Goal: Task Accomplishment & Management: Manage account settings

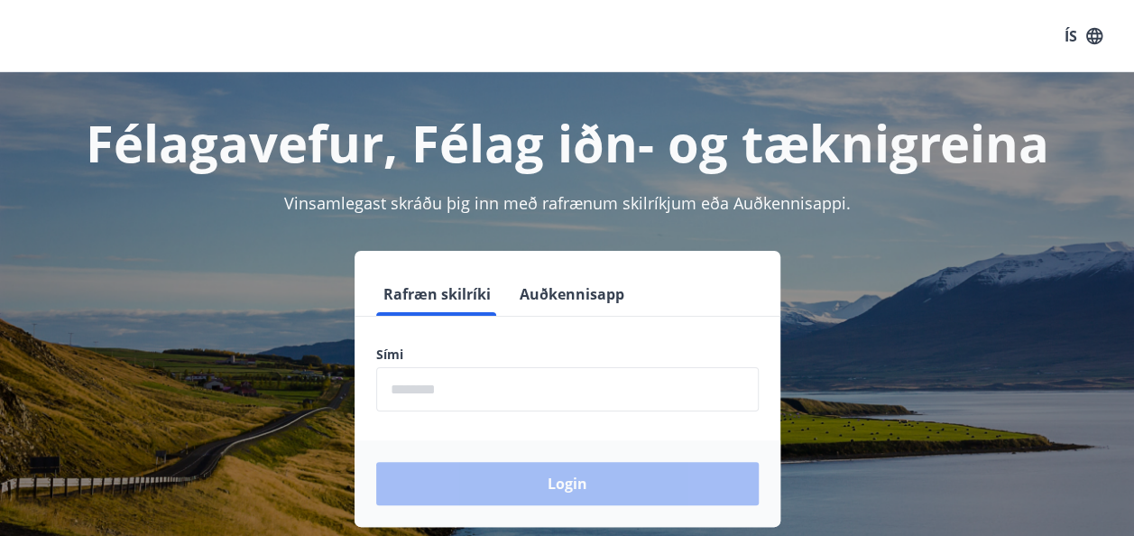
click at [428, 393] on input "phone" at bounding box center [567, 389] width 383 height 44
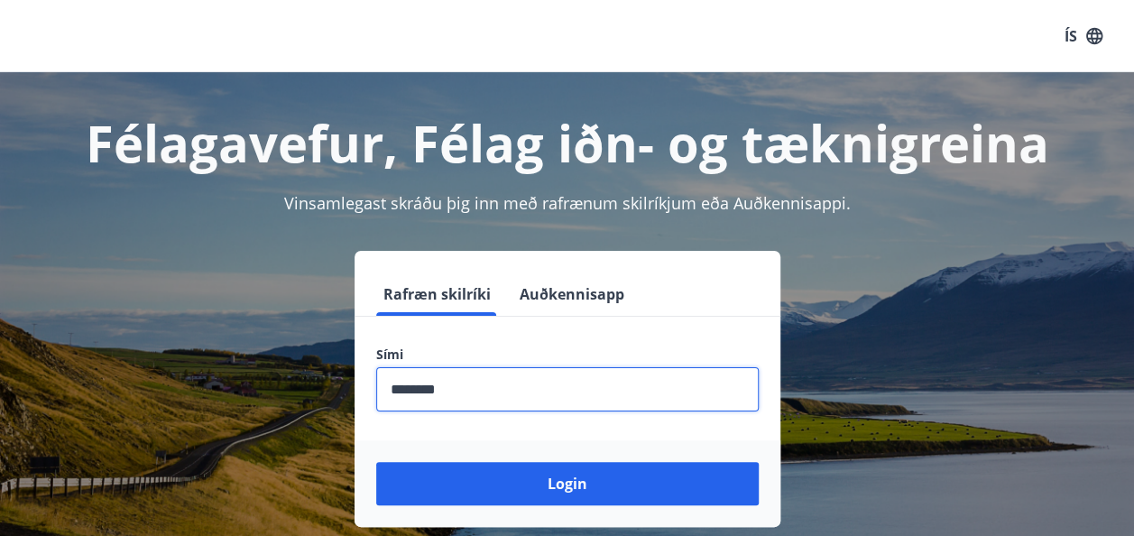
type input "********"
click at [376, 462] on button "Login" at bounding box center [567, 483] width 383 height 43
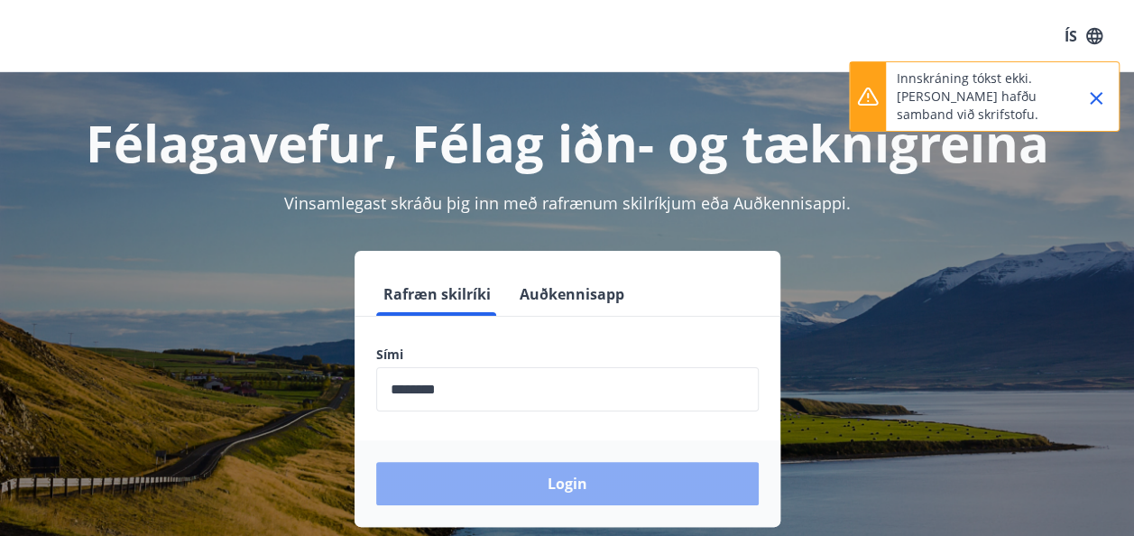
click at [549, 491] on button "Login" at bounding box center [567, 483] width 383 height 43
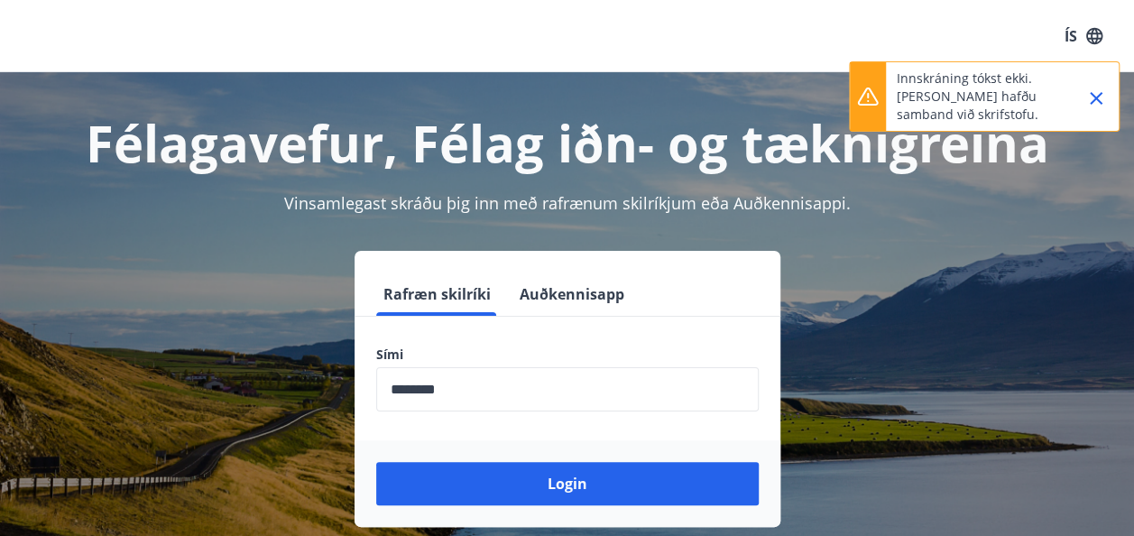
click at [1094, 96] on icon "Close" at bounding box center [1096, 98] width 13 height 13
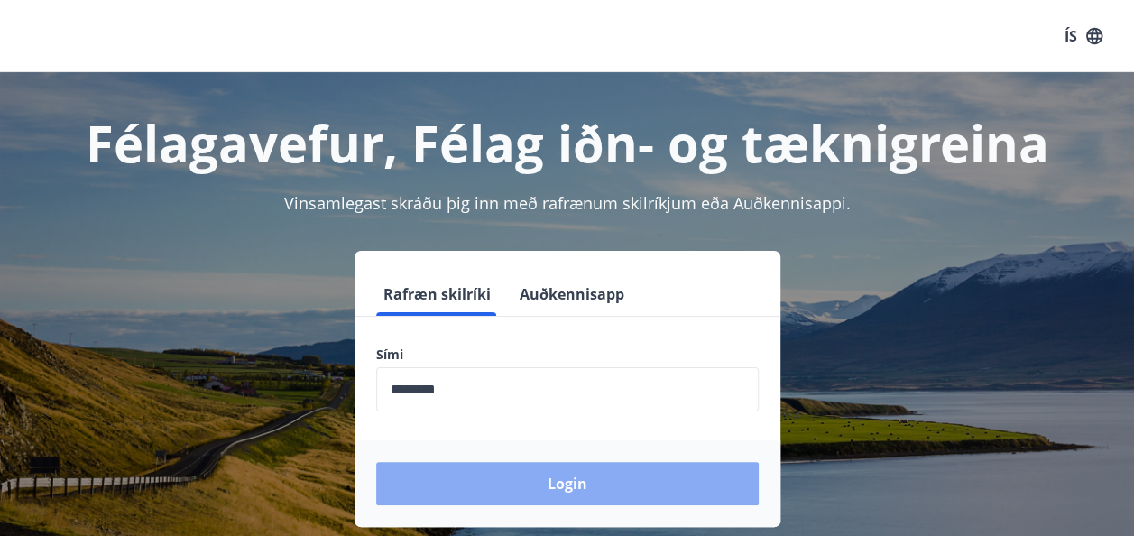
click at [569, 481] on button "Login" at bounding box center [567, 483] width 383 height 43
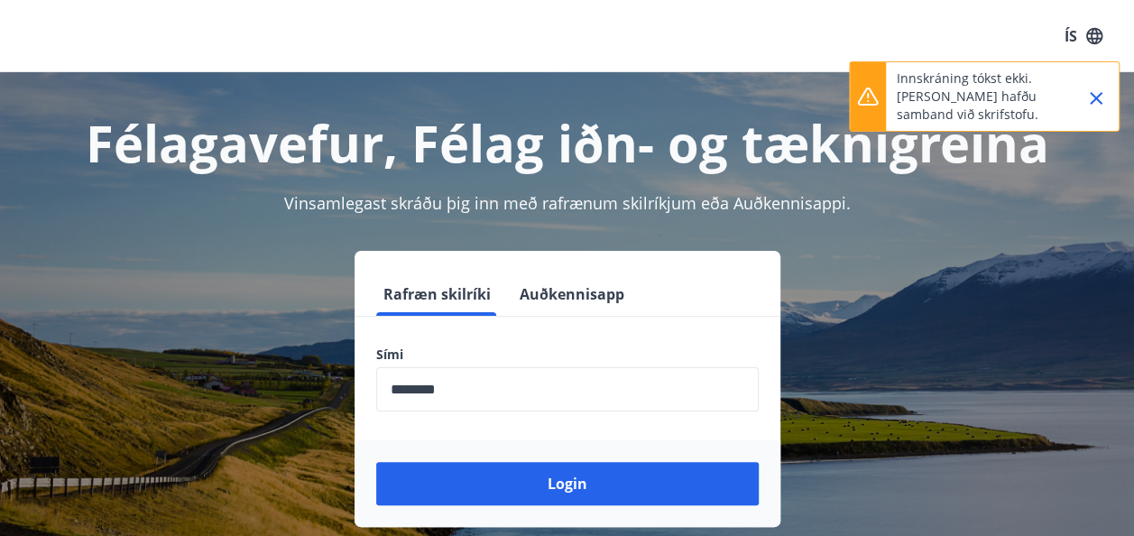
click at [1098, 93] on icon "Close" at bounding box center [1097, 99] width 22 height 22
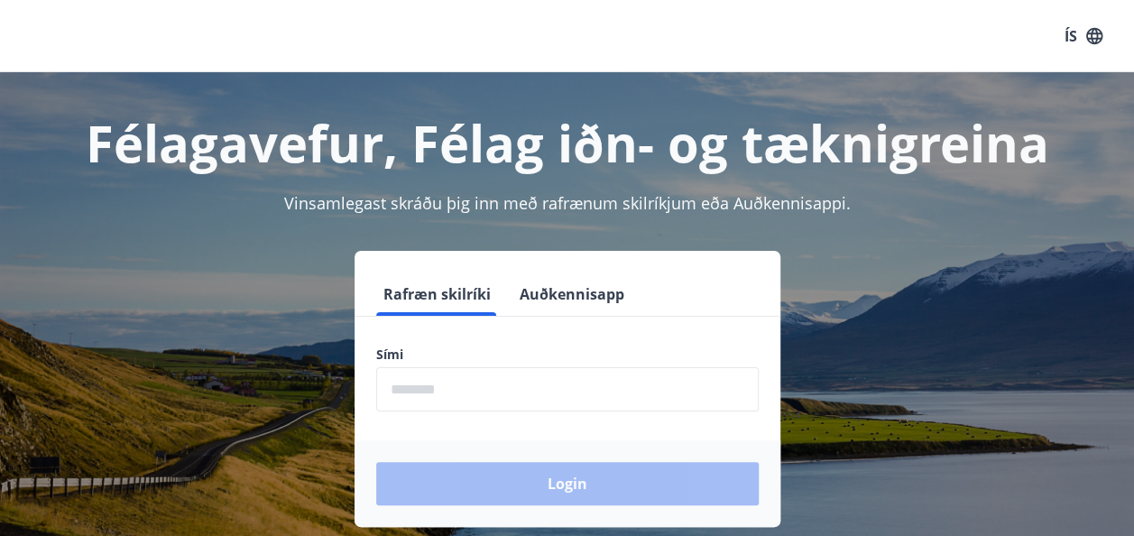
click at [444, 388] on input "phone" at bounding box center [567, 389] width 383 height 44
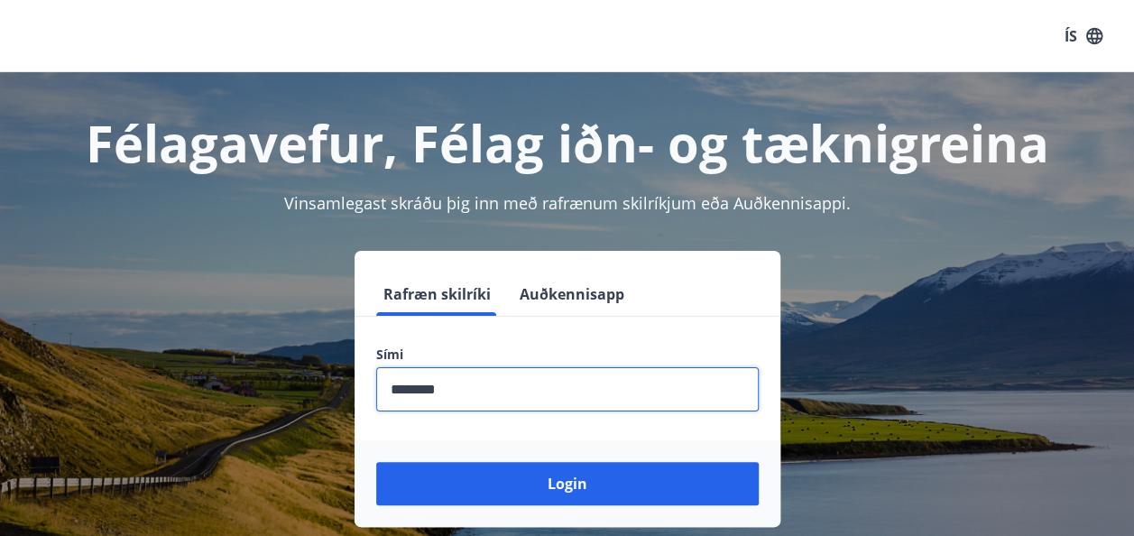
type input "********"
click at [376, 462] on button "Login" at bounding box center [567, 483] width 383 height 43
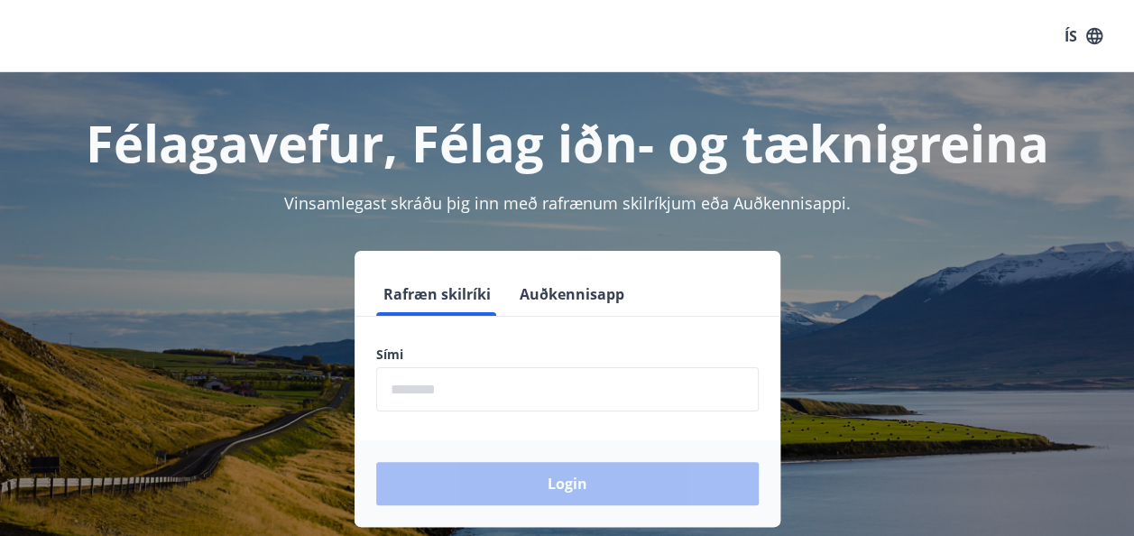
click at [496, 392] on input "phone" at bounding box center [567, 389] width 383 height 44
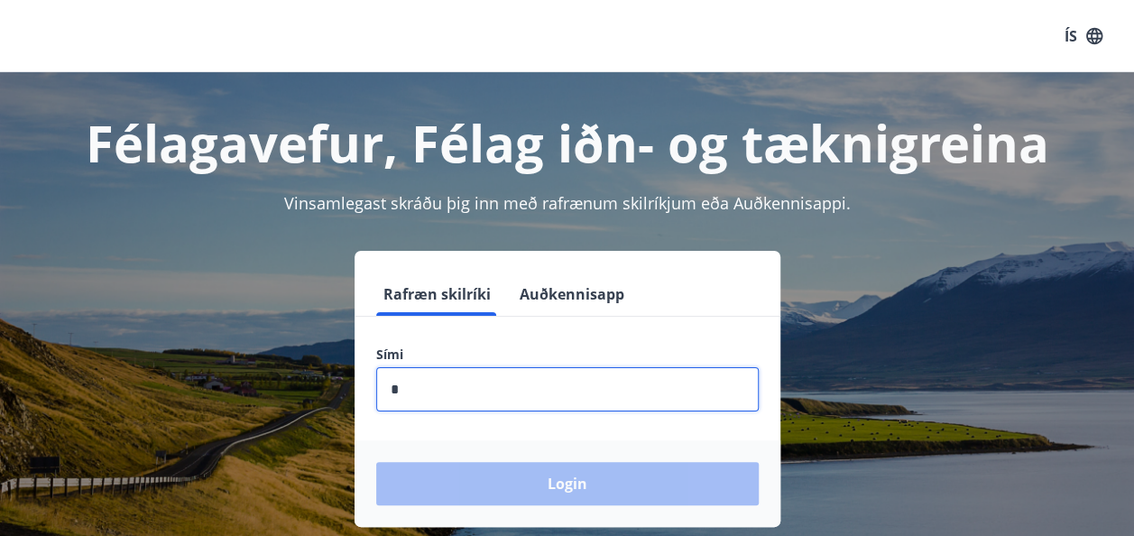
type input "*"
type input "********"
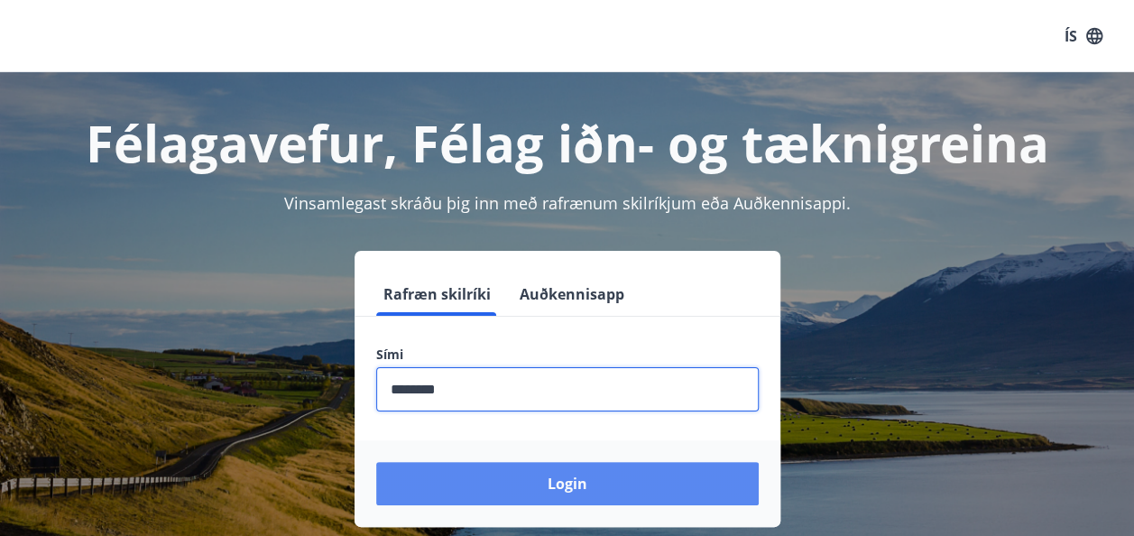
click at [592, 485] on button "Login" at bounding box center [567, 483] width 383 height 43
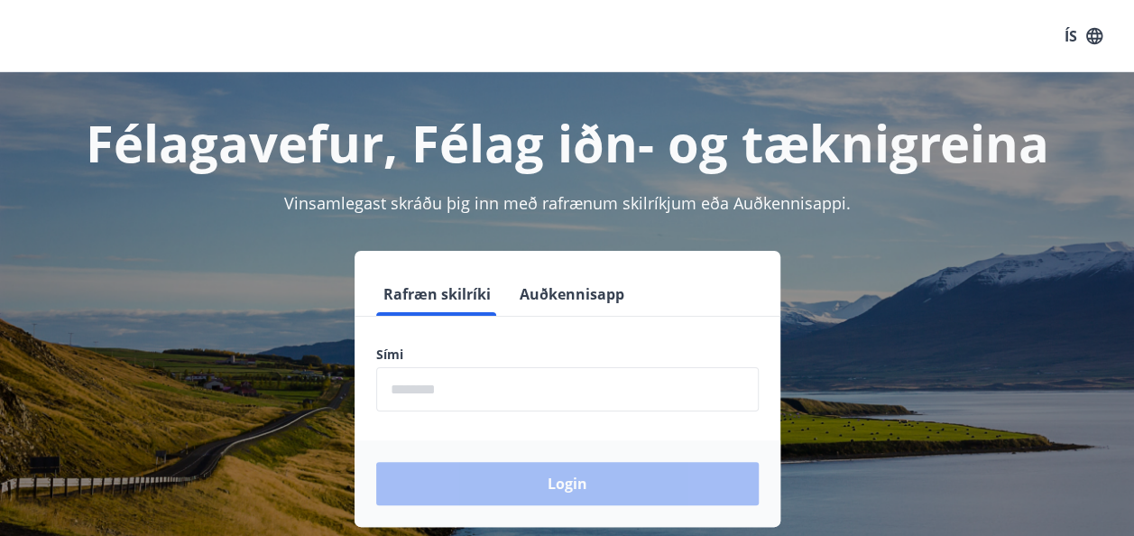
click at [416, 389] on input "phone" at bounding box center [567, 389] width 383 height 44
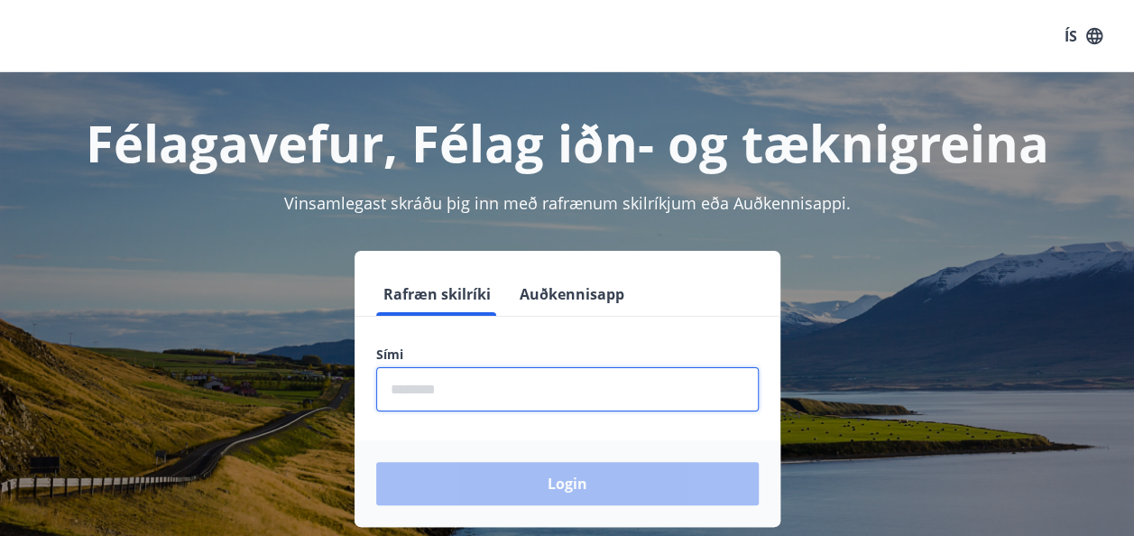
type input "********"
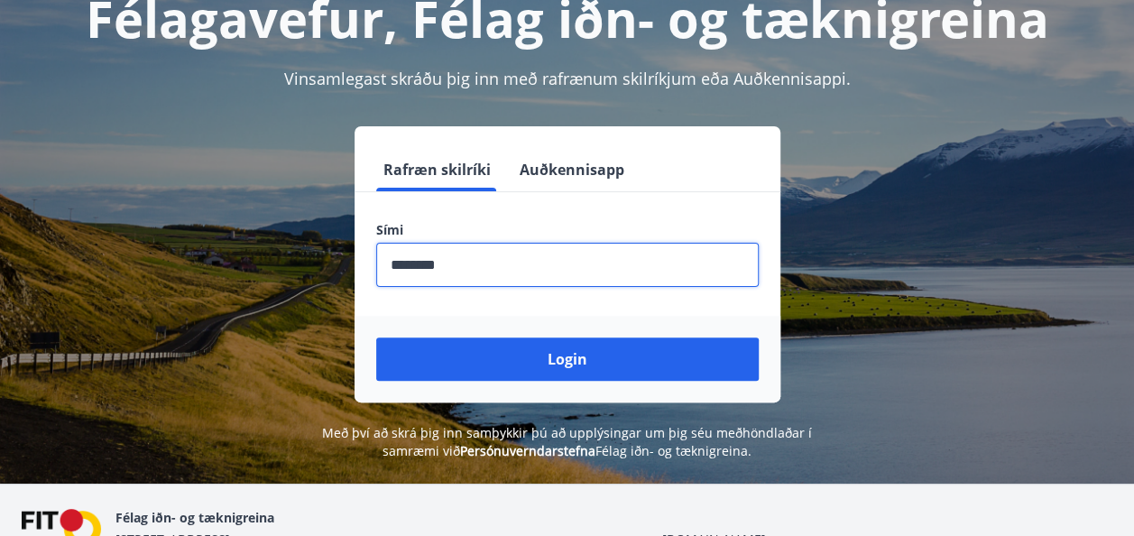
scroll to position [144, 0]
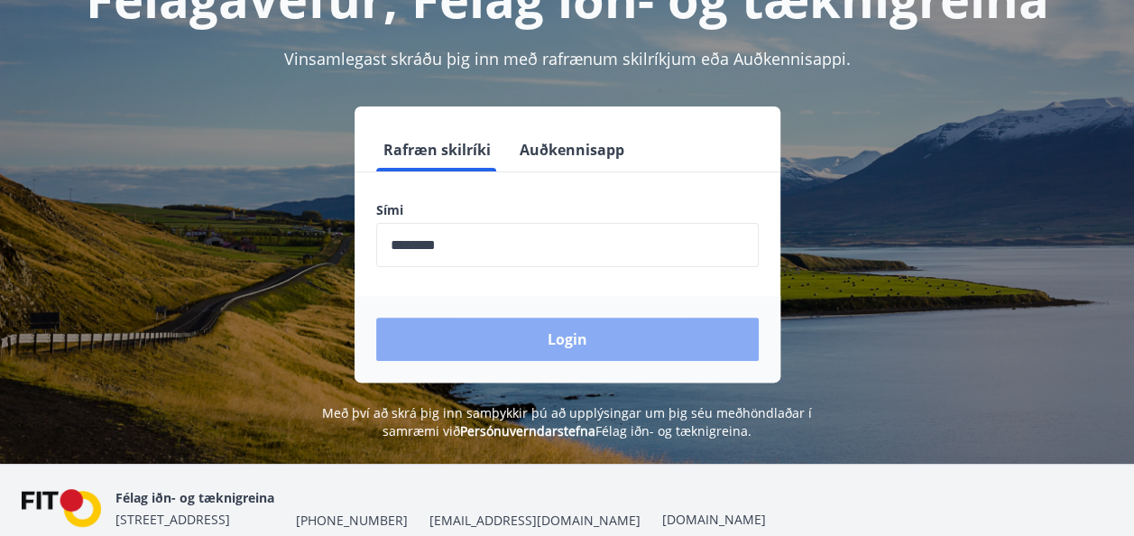
click at [538, 342] on button "Login" at bounding box center [567, 339] width 383 height 43
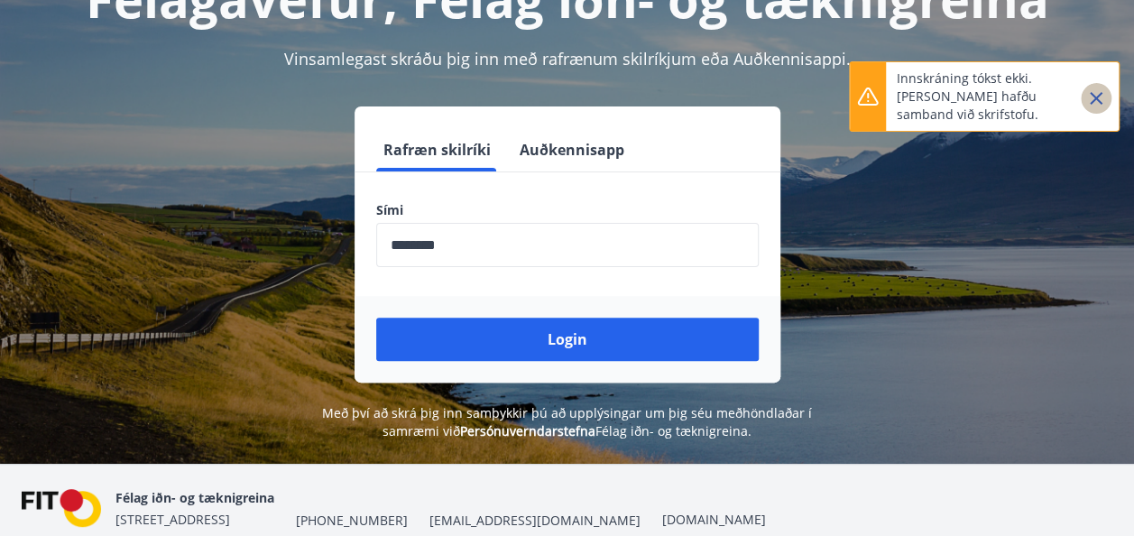
click at [1097, 92] on icon "Close" at bounding box center [1097, 99] width 22 height 22
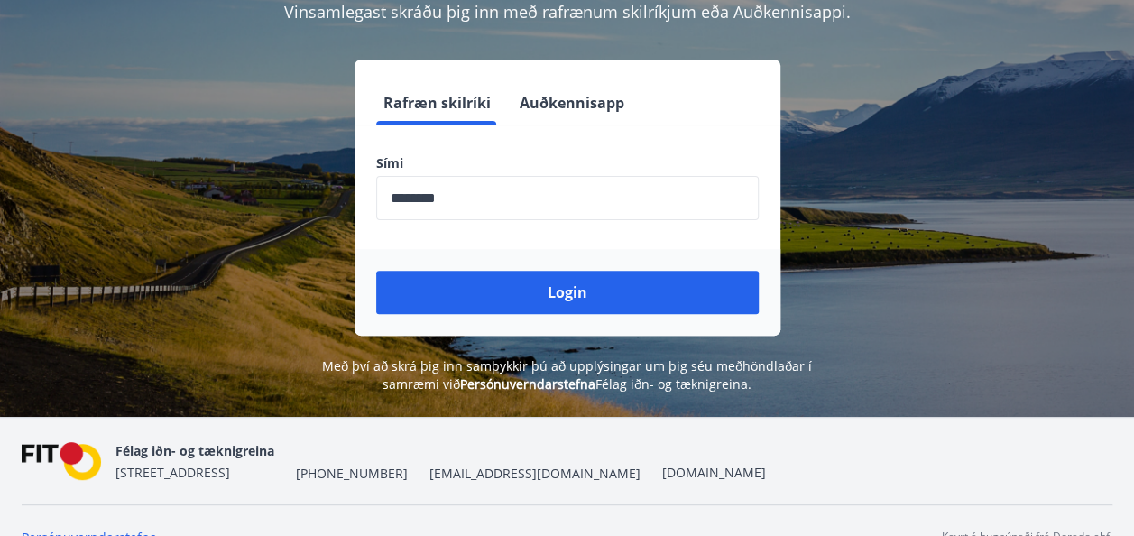
scroll to position [223, 0]
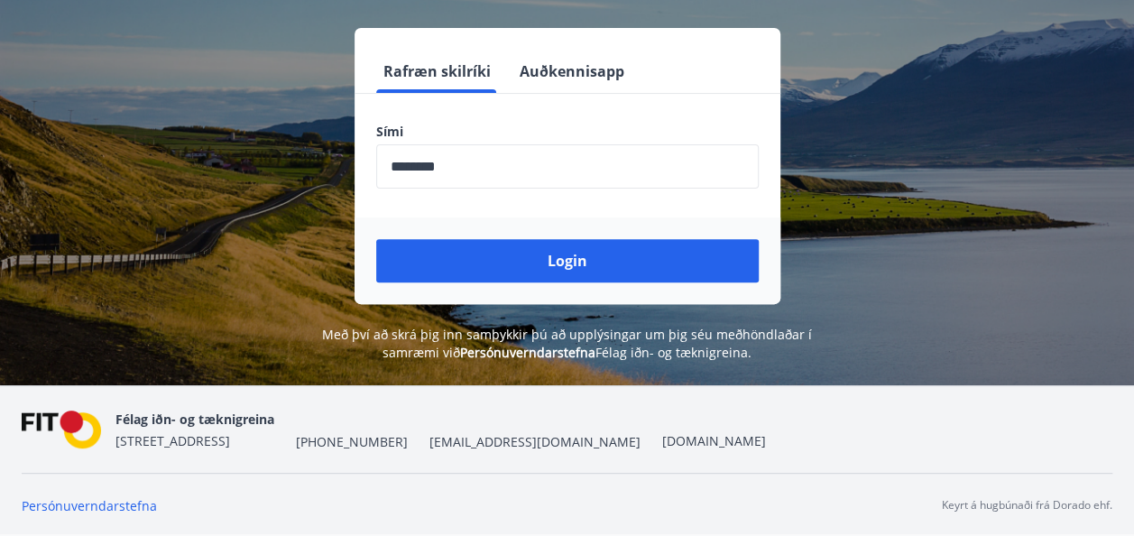
click at [137, 116] on div "Rafræn skilríki Auðkennisapp Sími ​ Login" at bounding box center [567, 166] width 1091 height 276
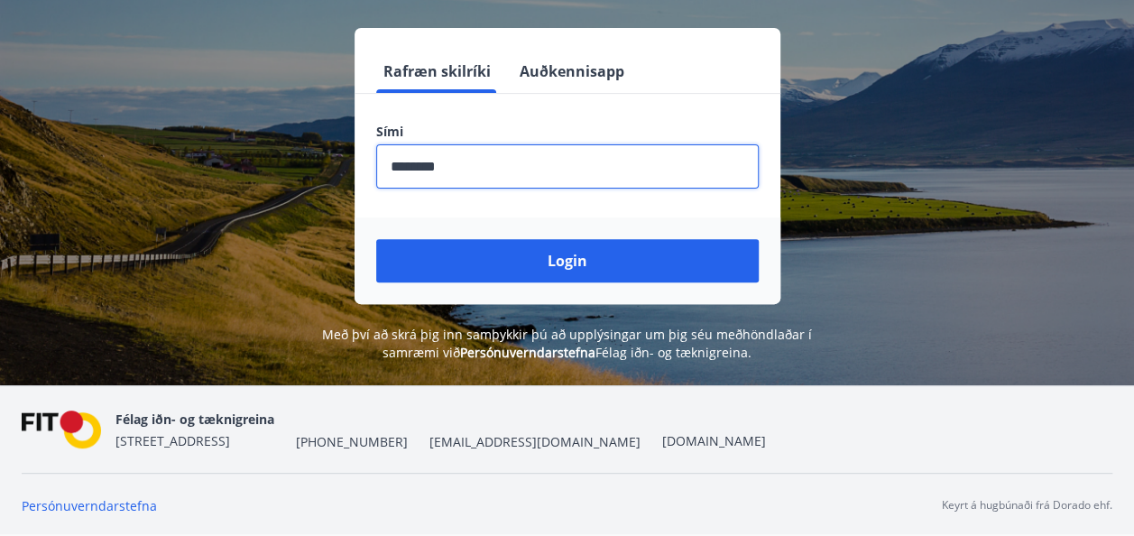
click at [457, 158] on input "phone" at bounding box center [567, 166] width 383 height 44
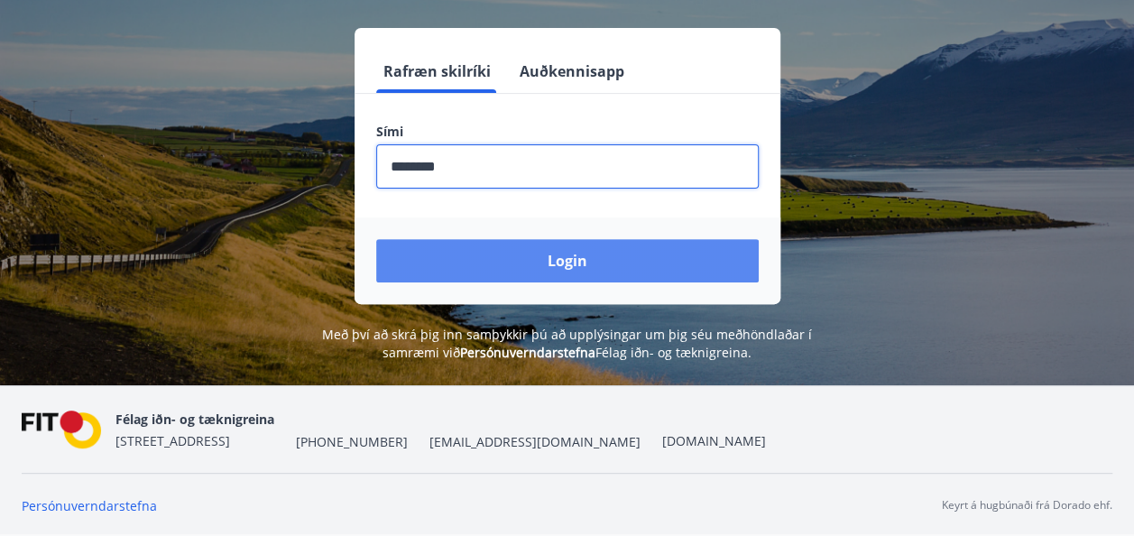
click at [550, 253] on button "Login" at bounding box center [567, 260] width 383 height 43
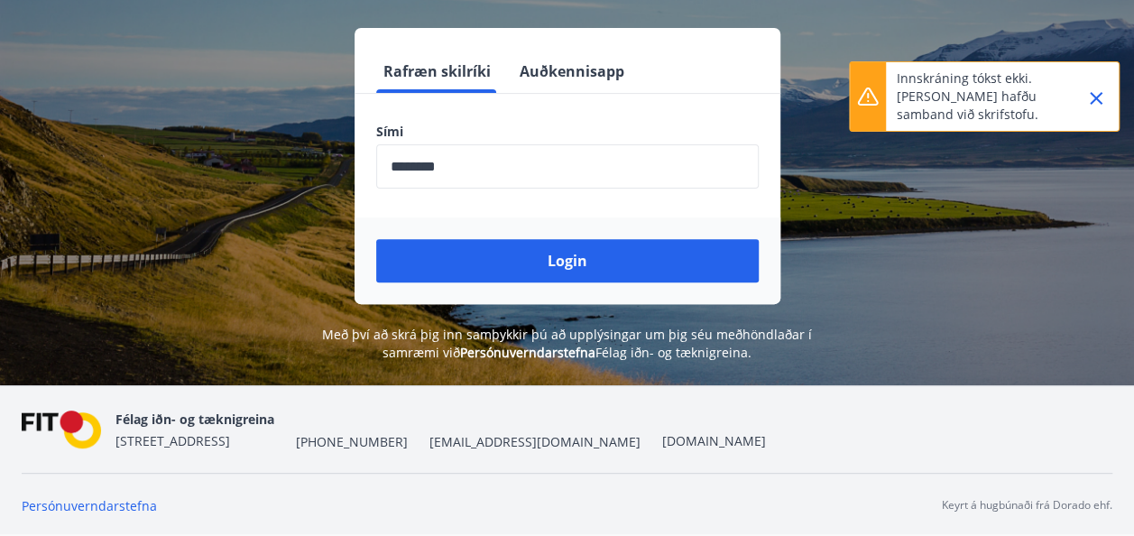
click at [1101, 101] on icon "Close" at bounding box center [1097, 99] width 22 height 22
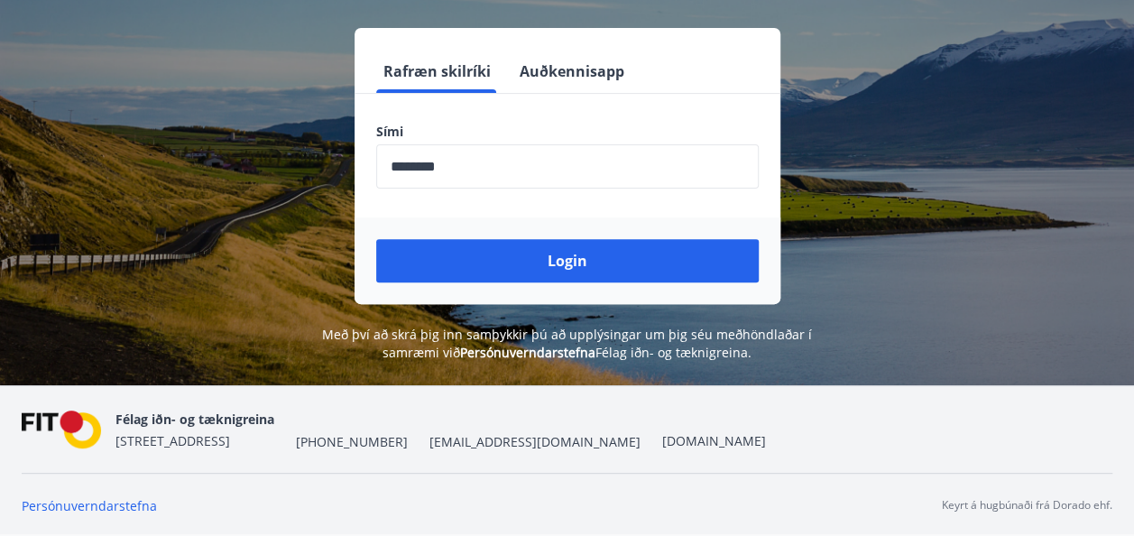
scroll to position [0, 0]
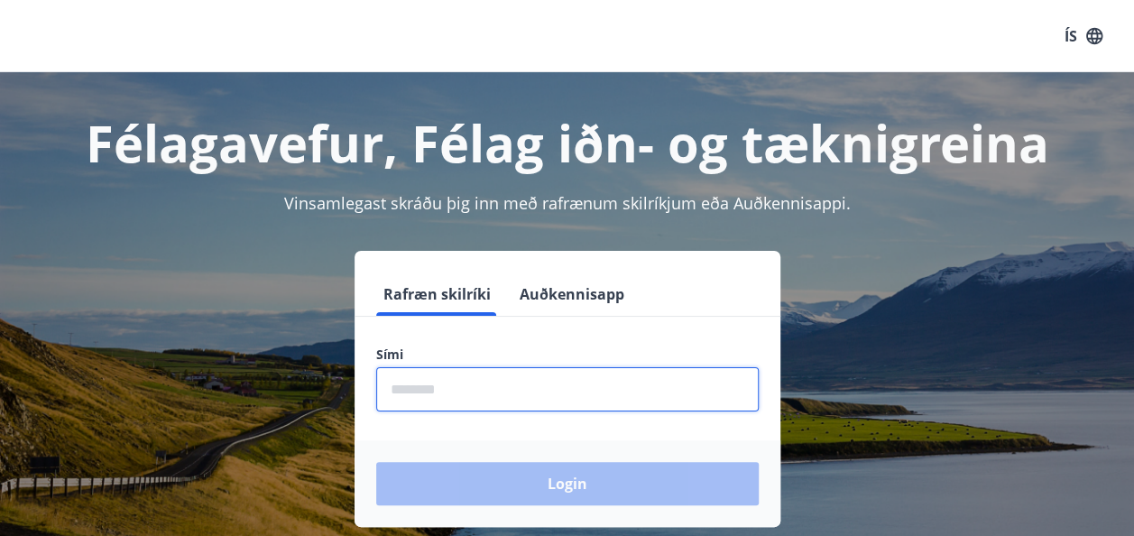
click at [448, 386] on input "phone" at bounding box center [567, 389] width 383 height 44
type input "********"
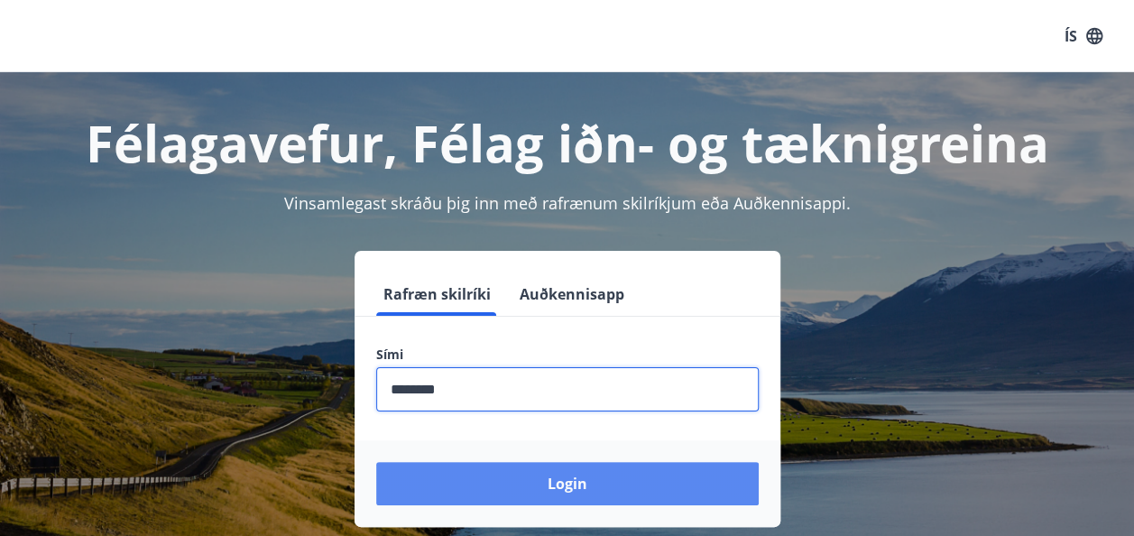
click at [569, 491] on button "Login" at bounding box center [567, 483] width 383 height 43
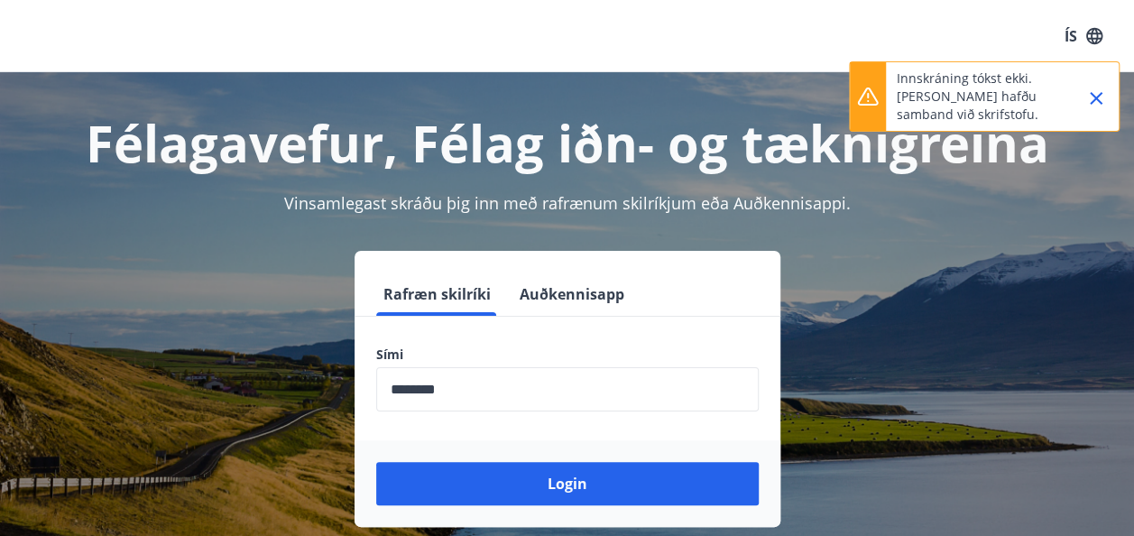
click at [1100, 97] on icon "Close" at bounding box center [1097, 99] width 22 height 22
